Goal: Transaction & Acquisition: Obtain resource

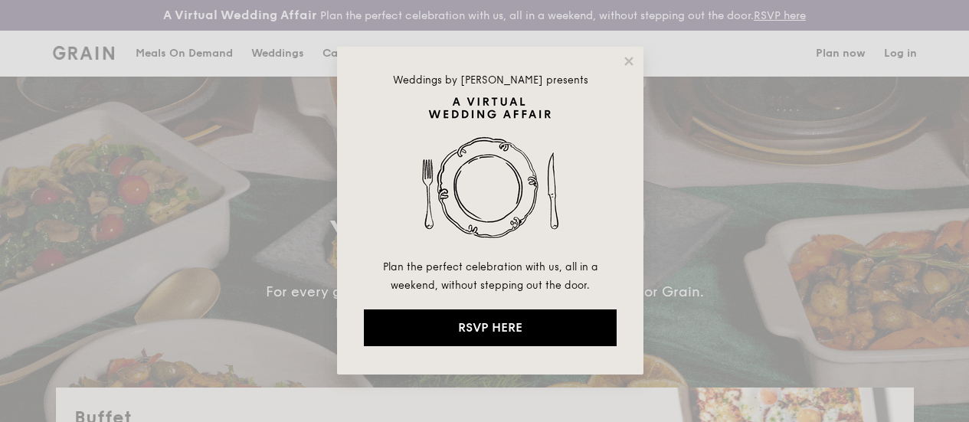
select select
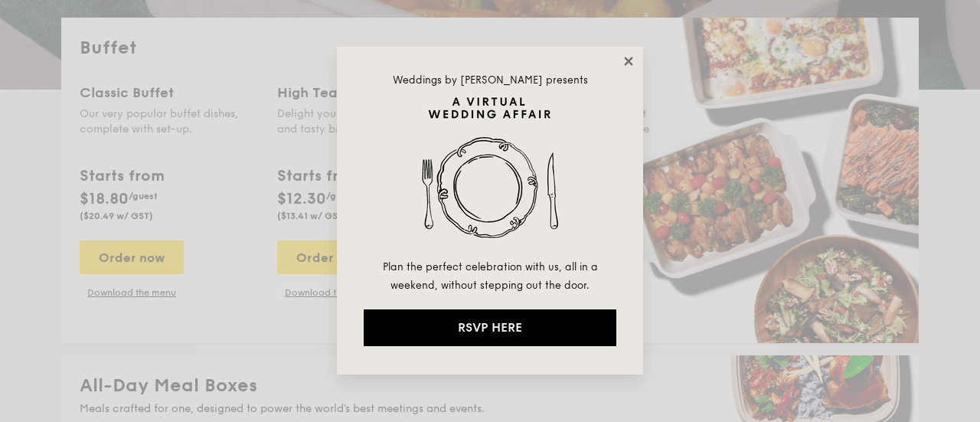
click at [628, 61] on icon at bounding box center [628, 61] width 8 height 8
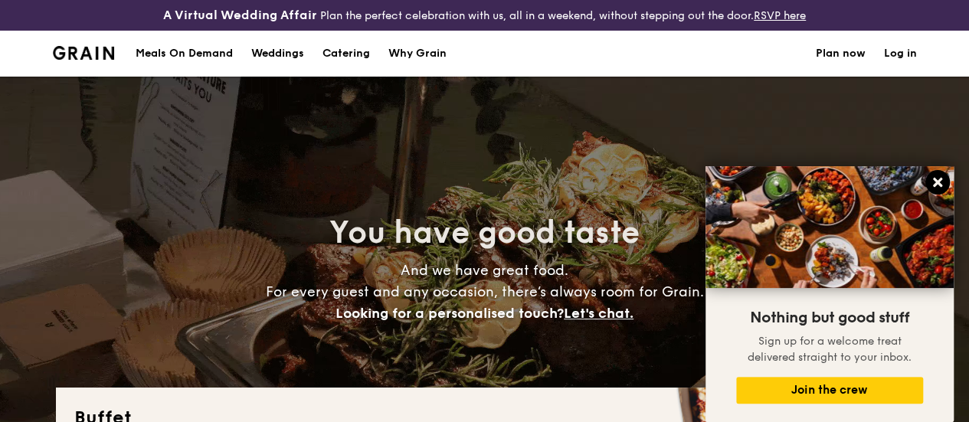
click at [933, 185] on icon at bounding box center [938, 182] width 14 height 14
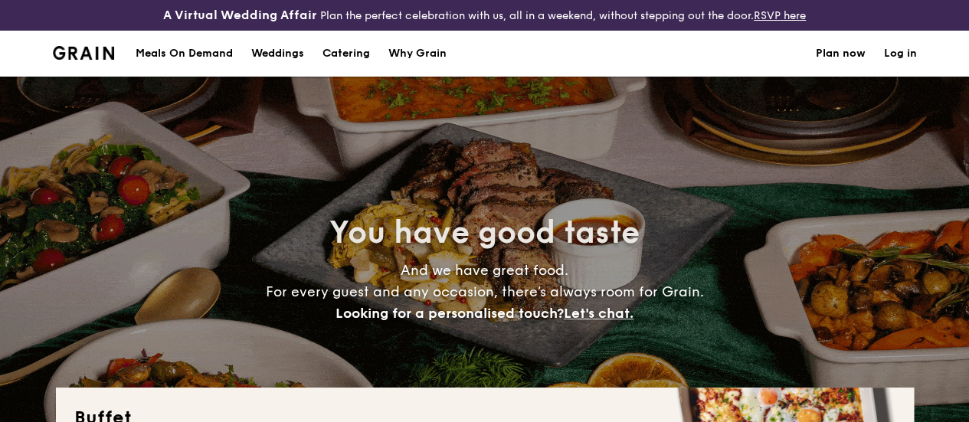
click at [355, 61] on h1 "Catering" at bounding box center [345, 54] width 47 height 46
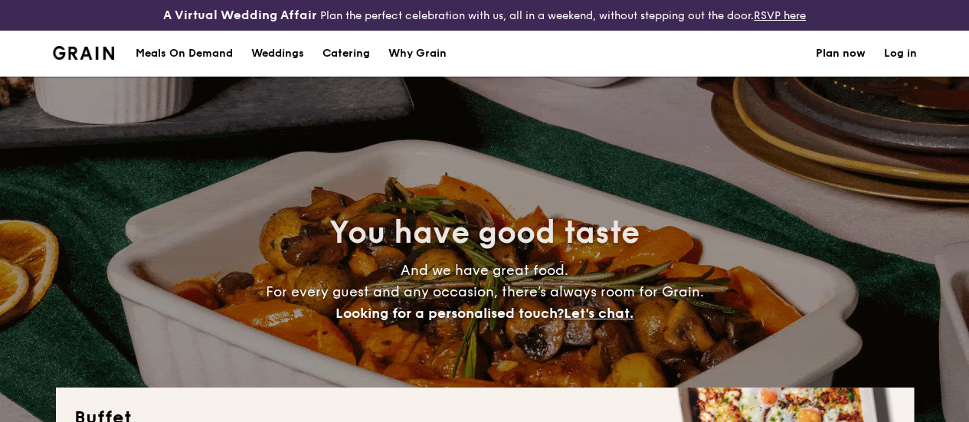
click at [331, 62] on h1 "Catering" at bounding box center [345, 54] width 47 height 46
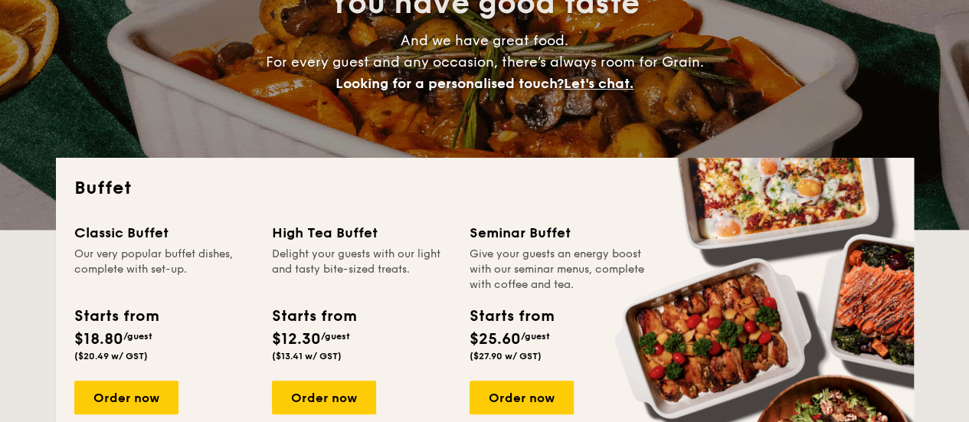
scroll to position [383, 0]
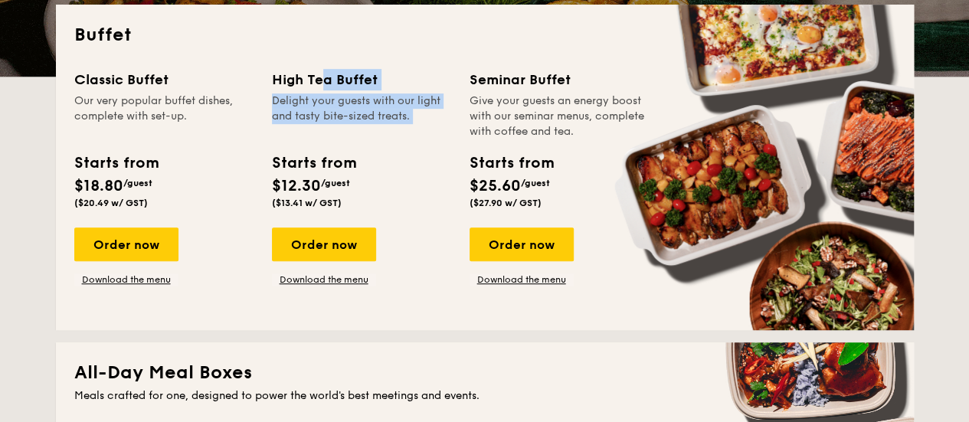
drag, startPoint x: 274, startPoint y: 88, endPoint x: 349, endPoint y: 162, distance: 105.1
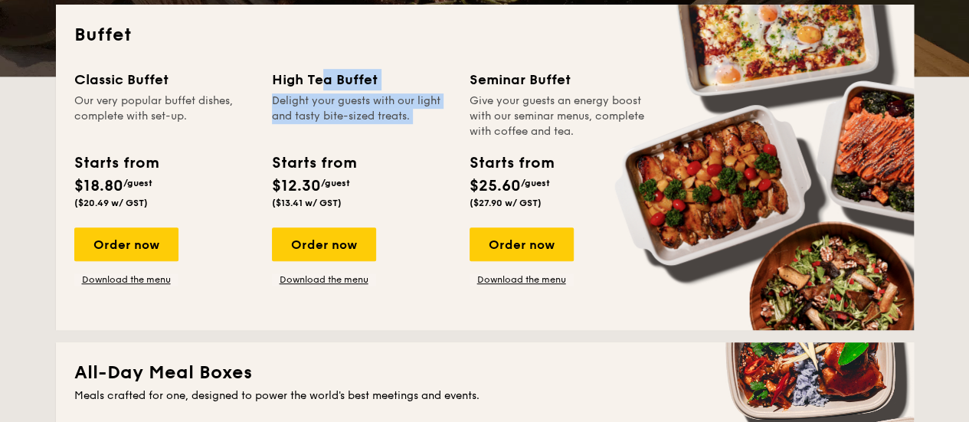
click at [349, 162] on div "High Tea Buffet Delight your guests with our light and tasty bite-sized treats.…" at bounding box center [361, 142] width 179 height 146
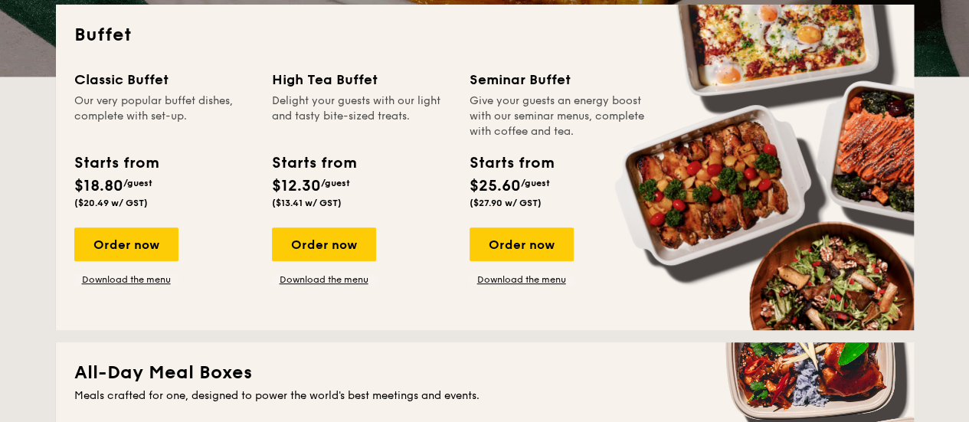
click at [367, 182] on div "Starts from $12.30 /guest ($13.41 w/ GST)" at bounding box center [361, 183] width 191 height 63
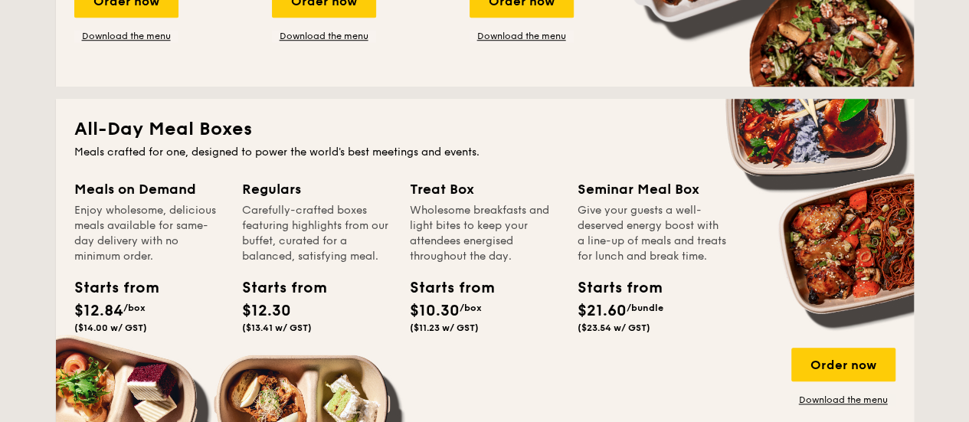
scroll to position [689, 0]
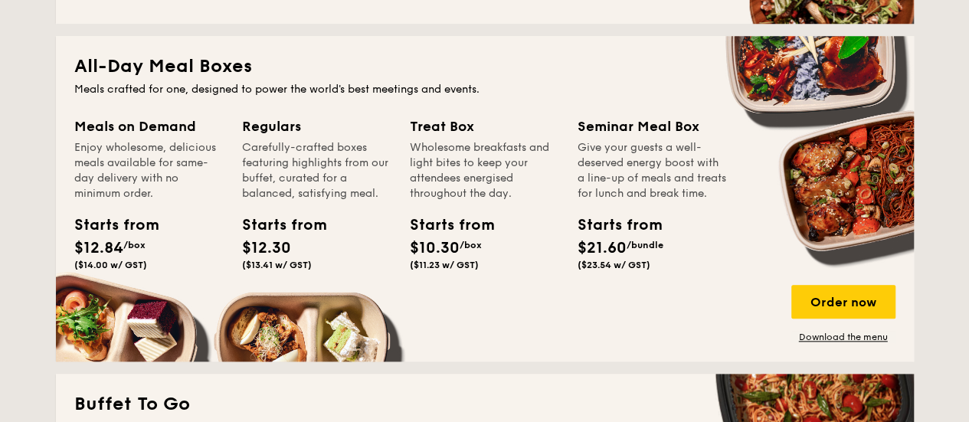
drag, startPoint x: 75, startPoint y: 72, endPoint x: 662, endPoint y: 301, distance: 629.7
click at [662, 301] on div "All-Day Meal Boxes Meals crafted for one, designed to power the world's best me…" at bounding box center [485, 198] width 858 height 325
click at [662, 276] on div "Starts from $21.60 /bundle ($23.54 w/ GST)" at bounding box center [652, 245] width 162 height 63
drag, startPoint x: 74, startPoint y: 73, endPoint x: 651, endPoint y: 293, distance: 618.1
click at [651, 293] on div "All-Day Meal Boxes Meals crafted for one, designed to power the world's best me…" at bounding box center [485, 198] width 858 height 325
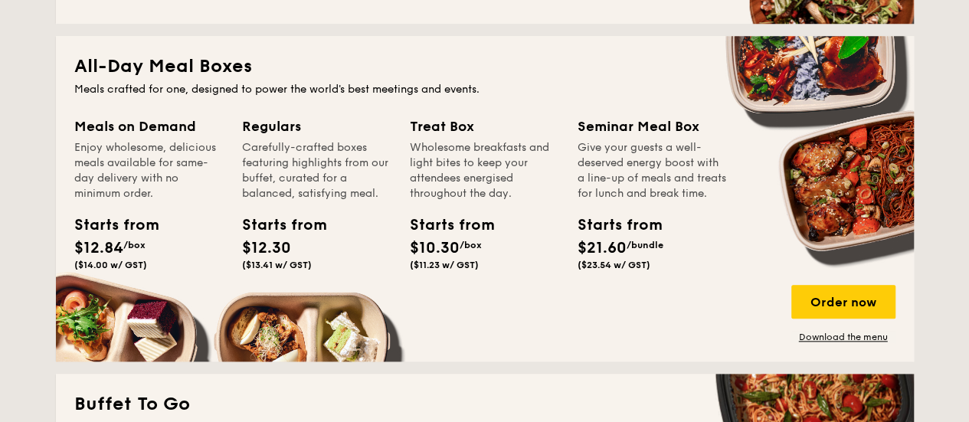
click at [656, 309] on div "Meals on Demand Enjoy wholesome, delicious meals available for same-day deliver…" at bounding box center [484, 229] width 821 height 227
drag, startPoint x: 77, startPoint y: 77, endPoint x: 663, endPoint y: 291, distance: 624.6
click at [663, 291] on div "All-Day Meal Boxes Meals crafted for one, designed to power the world's best me…" at bounding box center [485, 198] width 858 height 325
click at [664, 276] on div "Starts from $21.60 /bundle ($23.54 w/ GST)" at bounding box center [652, 245] width 162 height 63
drag, startPoint x: 76, startPoint y: 80, endPoint x: 675, endPoint y: 273, distance: 629.7
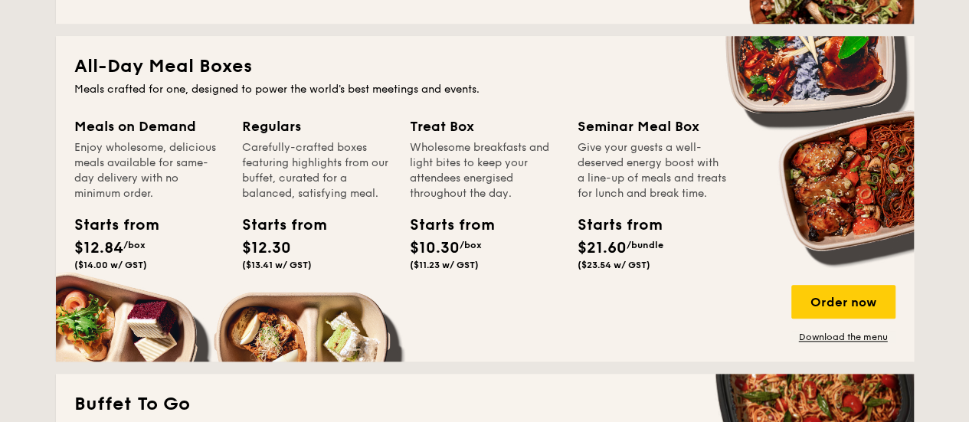
click at [675, 273] on div "All-Day Meal Boxes Meals crafted for one, designed to power the world's best me…" at bounding box center [485, 198] width 858 height 325
click at [238, 135] on div "Meals on Demand Enjoy wholesome, delicious meals available for same-day deliver…" at bounding box center [158, 215] width 168 height 198
drag, startPoint x: 77, startPoint y: 75, endPoint x: 702, endPoint y: 247, distance: 647.5
click at [759, 278] on div "All-Day Meal Boxes Meals crafted for one, designed to power the world's best me…" at bounding box center [485, 198] width 858 height 325
click at [700, 244] on div "Starts from $21.60 /bundle ($23.54 w/ GST)" at bounding box center [652, 245] width 162 height 63
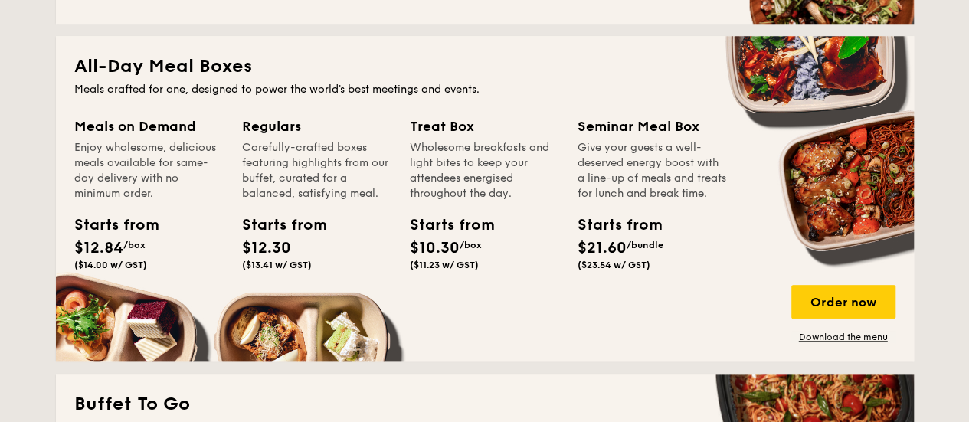
drag, startPoint x: 76, startPoint y: 79, endPoint x: 676, endPoint y: 304, distance: 641.3
click at [676, 304] on div "All-Day Meal Boxes Meals crafted for one, designed to power the world's best me…" at bounding box center [485, 198] width 858 height 325
click at [531, 137] on div "Treat Box" at bounding box center [484, 126] width 149 height 21
drag, startPoint x: 74, startPoint y: 74, endPoint x: 743, endPoint y: 270, distance: 697.5
click at [743, 270] on div "All-Day Meal Boxes Meals crafted for one, designed to power the world's best me…" at bounding box center [485, 198] width 858 height 325
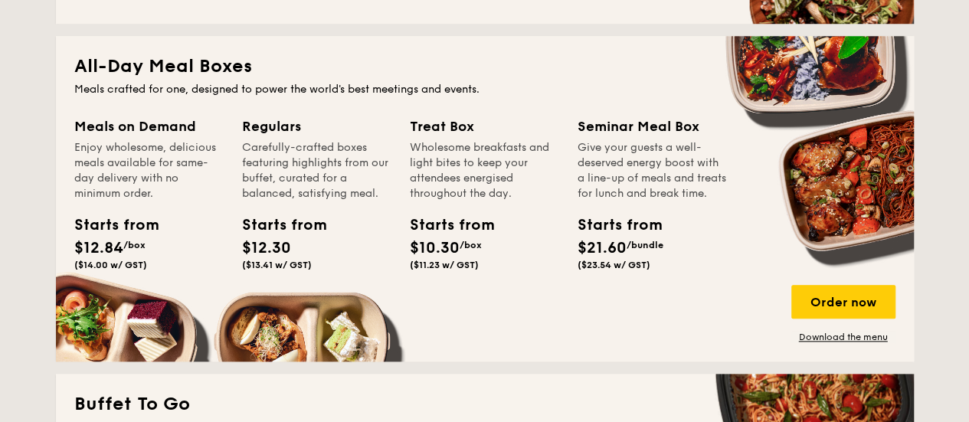
click at [721, 247] on div "Starts from $21.60 /bundle ($23.54 w/ GST)" at bounding box center [652, 245] width 162 height 63
drag, startPoint x: 75, startPoint y: 83, endPoint x: 715, endPoint y: 293, distance: 674.0
click at [715, 293] on div "All-Day Meal Boxes Meals crafted for one, designed to power the world's best me…" at bounding box center [485, 198] width 858 height 325
click at [196, 97] on div "Meals crafted for one, designed to power the world's best meetings and events." at bounding box center [484, 89] width 821 height 15
drag, startPoint x: 76, startPoint y: 76, endPoint x: 703, endPoint y: 296, distance: 664.9
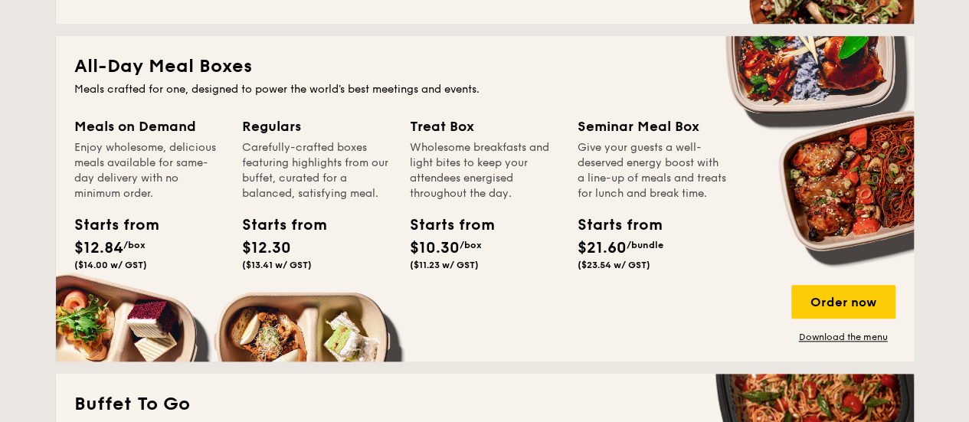
click at [703, 296] on div "All-Day Meal Boxes Meals crafted for one, designed to power the world's best me…" at bounding box center [485, 198] width 858 height 325
click at [603, 197] on div "Give your guests a well-deserved energy boost with a line-up of meals and treat…" at bounding box center [651, 170] width 149 height 61
drag, startPoint x: 76, startPoint y: 77, endPoint x: 623, endPoint y: 229, distance: 568.4
click at [685, 293] on div "All-Day Meal Boxes Meals crafted for one, designed to power the world's best me…" at bounding box center [485, 198] width 858 height 325
click at [469, 97] on div "Meals crafted for one, designed to power the world's best meetings and events." at bounding box center [484, 89] width 821 height 15
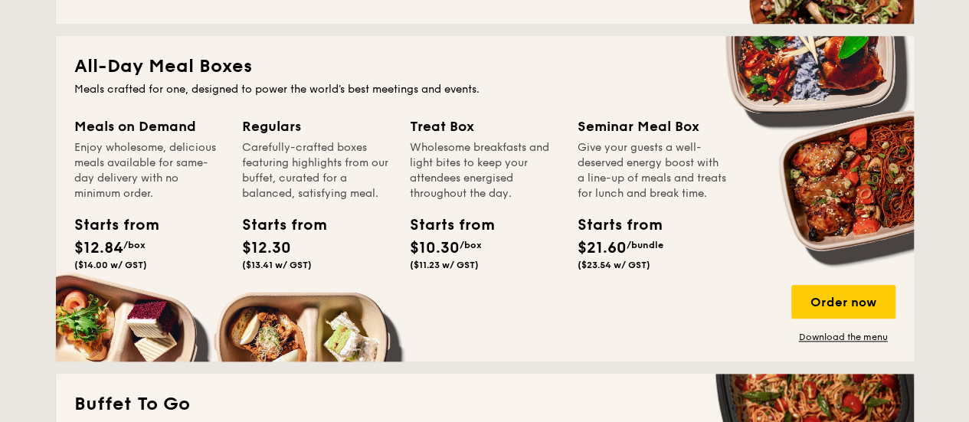
drag, startPoint x: 77, startPoint y: 70, endPoint x: 676, endPoint y: 310, distance: 646.1
click at [676, 310] on div "All-Day Meal Boxes Meals crafted for one, designed to power the world's best me…" at bounding box center [485, 198] width 858 height 325
click at [683, 201] on div "Give your guests a well-deserved energy boost with a line-up of meals and treat…" at bounding box center [651, 170] width 149 height 61
click at [164, 137] on div "Meals on Demand" at bounding box center [148, 126] width 149 height 21
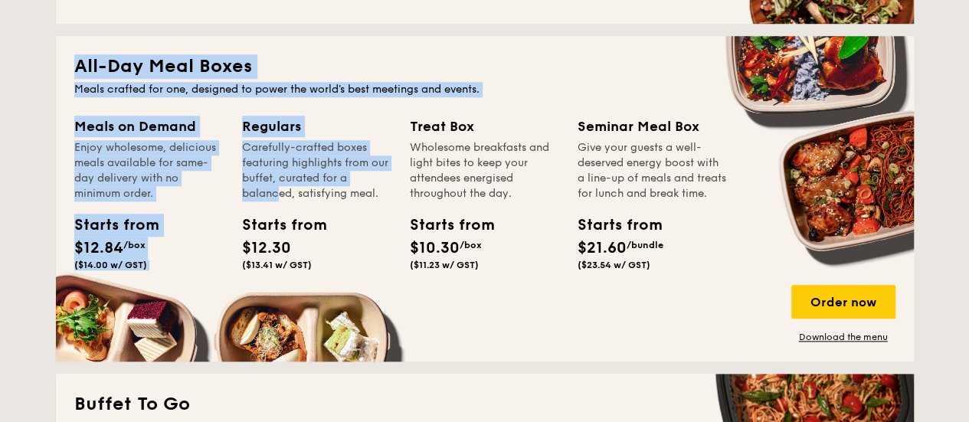
drag, startPoint x: 75, startPoint y: 73, endPoint x: 370, endPoint y: 191, distance: 317.6
click at [370, 191] on div "All-Day Meal Boxes Meals crafted for one, designed to power the world's best me…" at bounding box center [485, 198] width 858 height 325
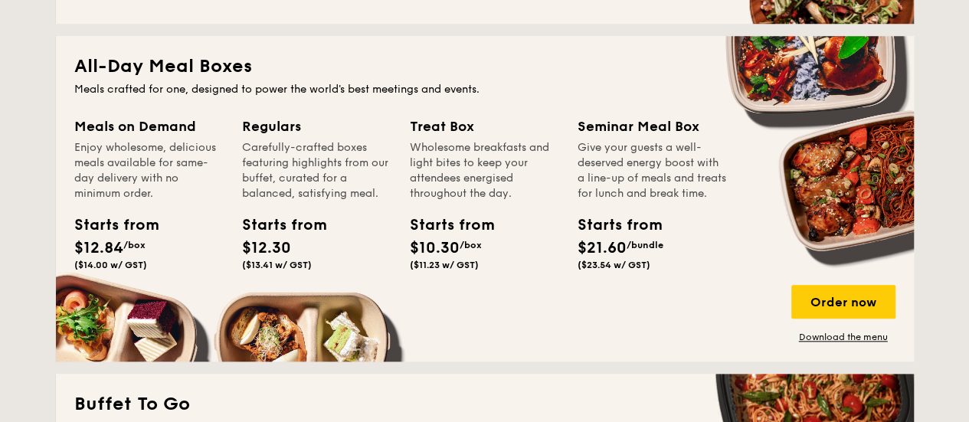
click at [371, 227] on div "Starts from $12.30 ($13.41 w/ GST)" at bounding box center [317, 245] width 162 height 63
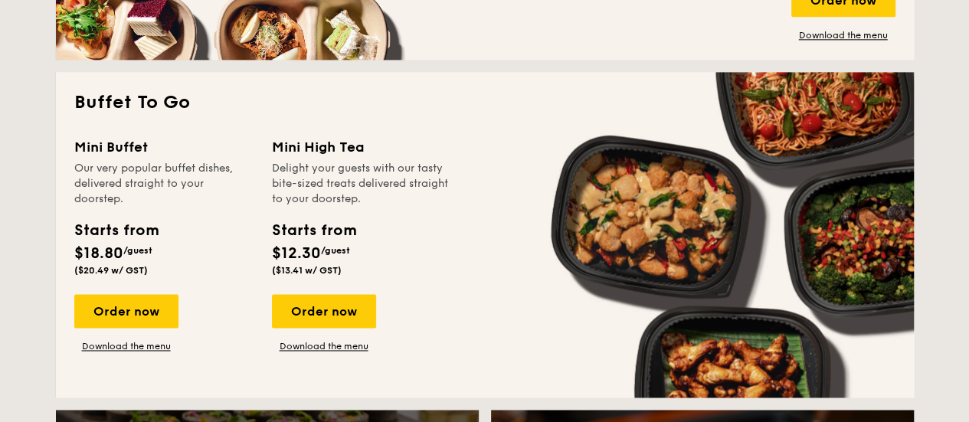
scroll to position [1003, 0]
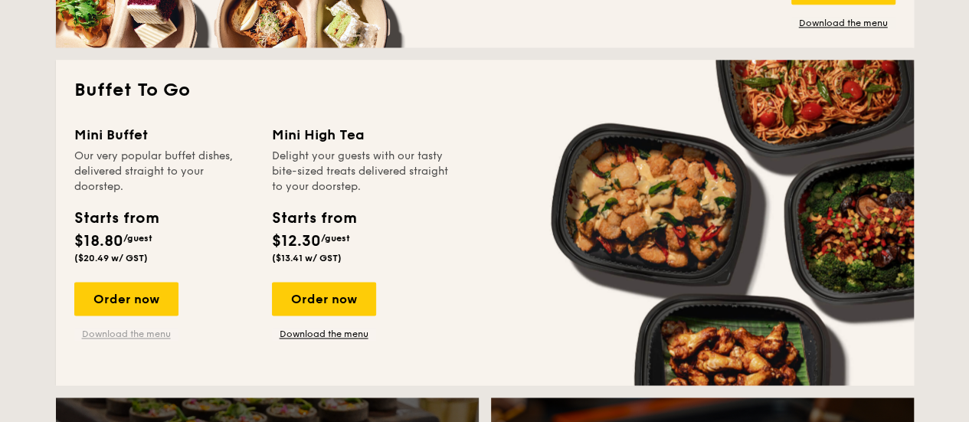
click at [137, 340] on link "Download the menu" at bounding box center [126, 334] width 104 height 12
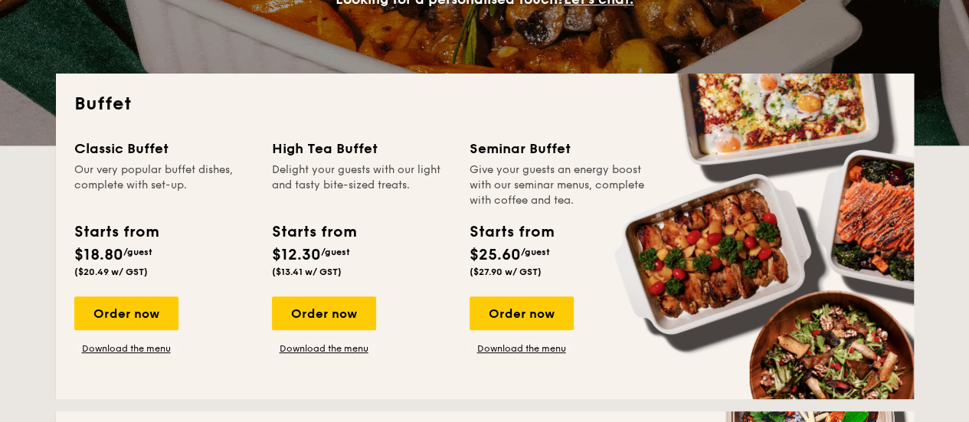
scroll to position [391, 0]
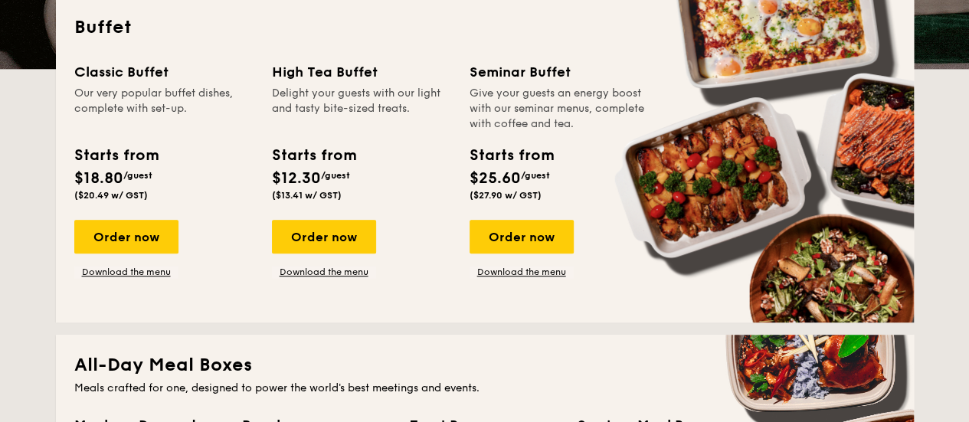
drag, startPoint x: 278, startPoint y: 105, endPoint x: 403, endPoint y: 128, distance: 126.9
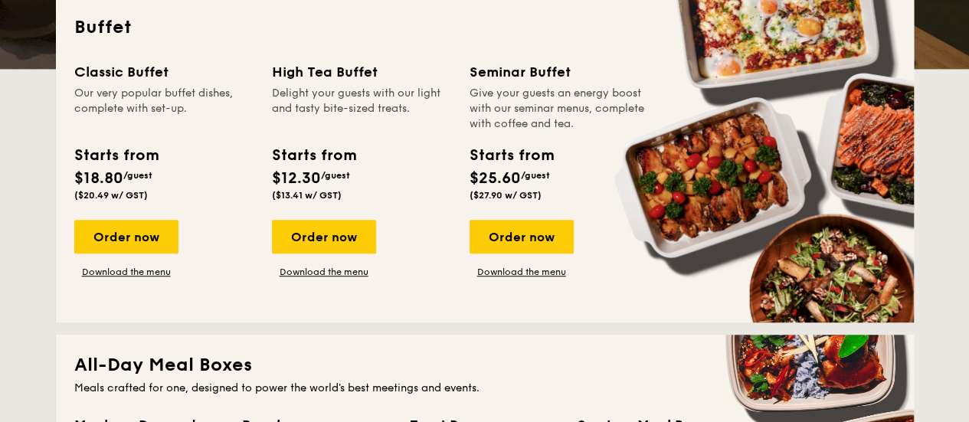
click at [403, 128] on div "Delight your guests with our light and tasty bite-sized treats." at bounding box center [361, 109] width 179 height 46
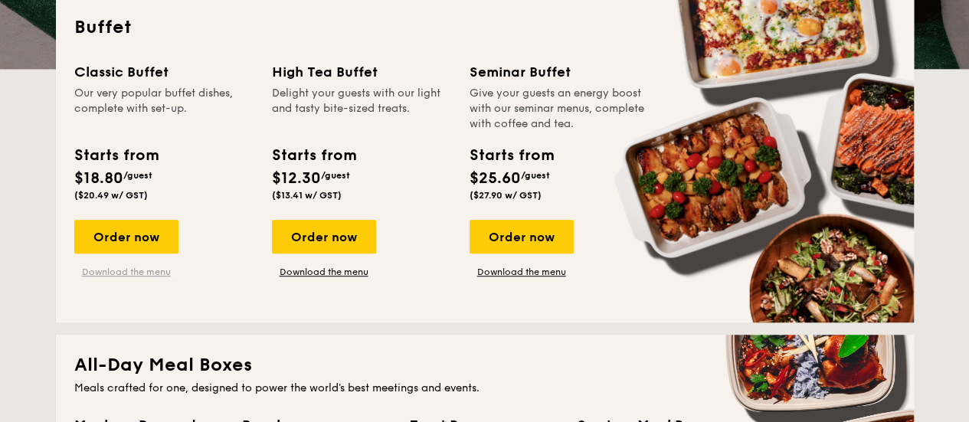
click at [118, 278] on link "Download the menu" at bounding box center [126, 272] width 104 height 12
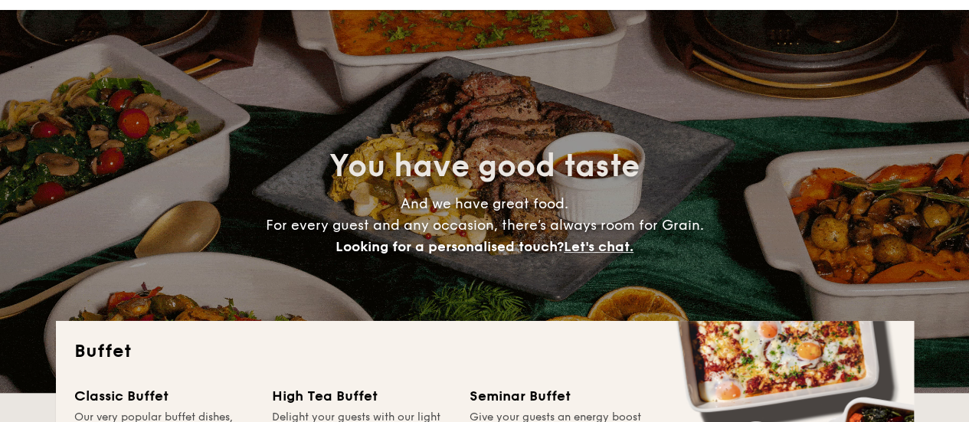
scroll to position [0, 0]
